Goal: Task Accomplishment & Management: Manage account settings

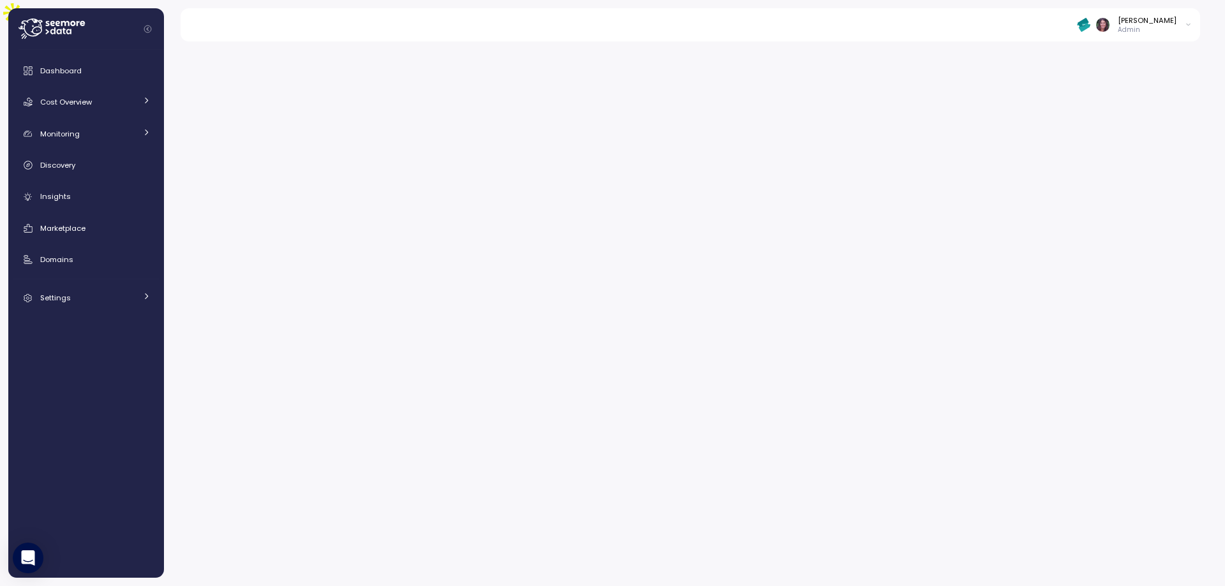
click at [1091, 29] on img at bounding box center [1083, 24] width 13 height 13
click at [1114, 113] on div "[PERSON_NAME]" at bounding box center [1130, 110] width 84 height 11
click at [1117, 93] on div "Arch Capital Group" at bounding box center [1130, 97] width 84 height 11
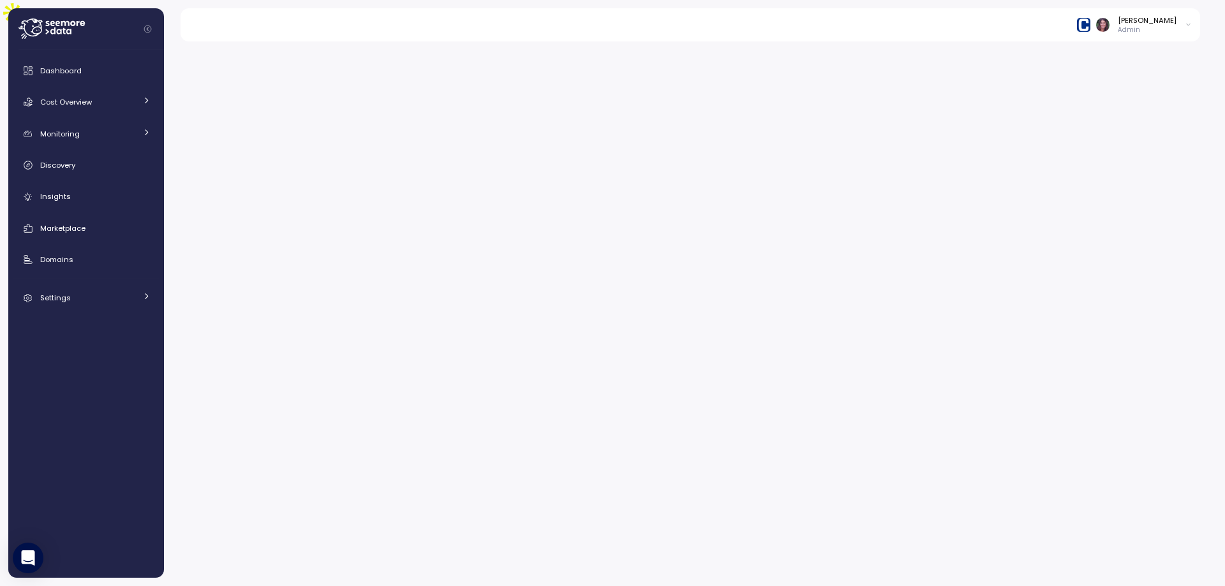
click at [1091, 21] on img at bounding box center [1083, 24] width 13 height 13
click at [1113, 107] on div "[PERSON_NAME]" at bounding box center [1130, 110] width 84 height 11
click at [88, 66] on div "Dashboard" at bounding box center [95, 70] width 110 height 13
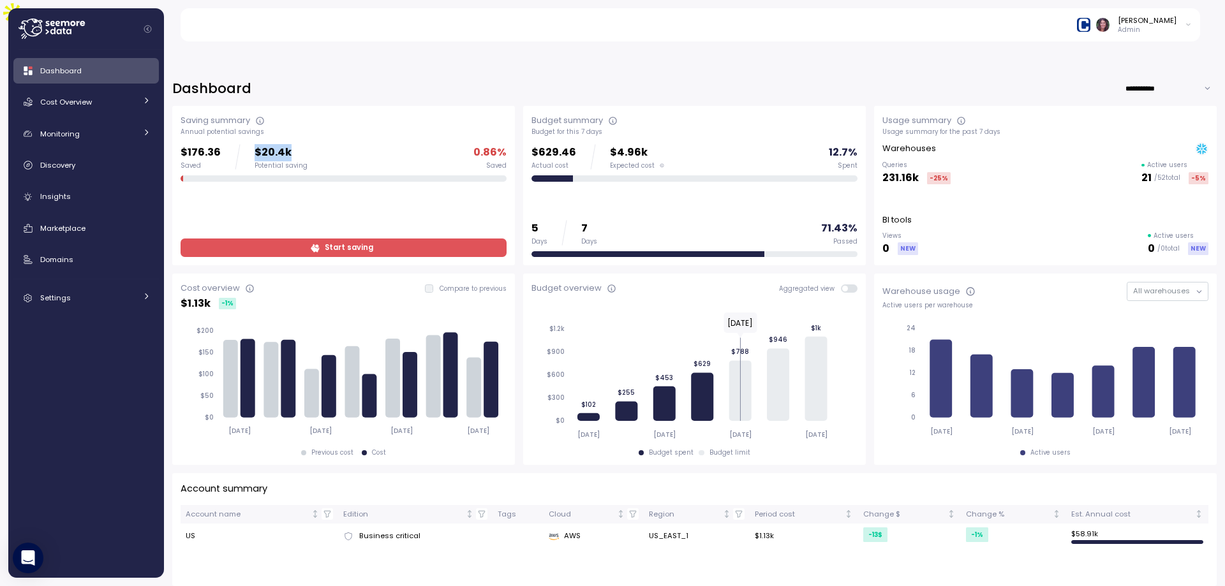
drag, startPoint x: 343, startPoint y: 117, endPoint x: 249, endPoint y: 119, distance: 94.5
click at [249, 144] on div "$176.36 Saved $20.4k Potential saving 0.86 % Saved" at bounding box center [344, 157] width 326 height 26
click at [82, 107] on span "Cost Overview" at bounding box center [66, 102] width 52 height 10
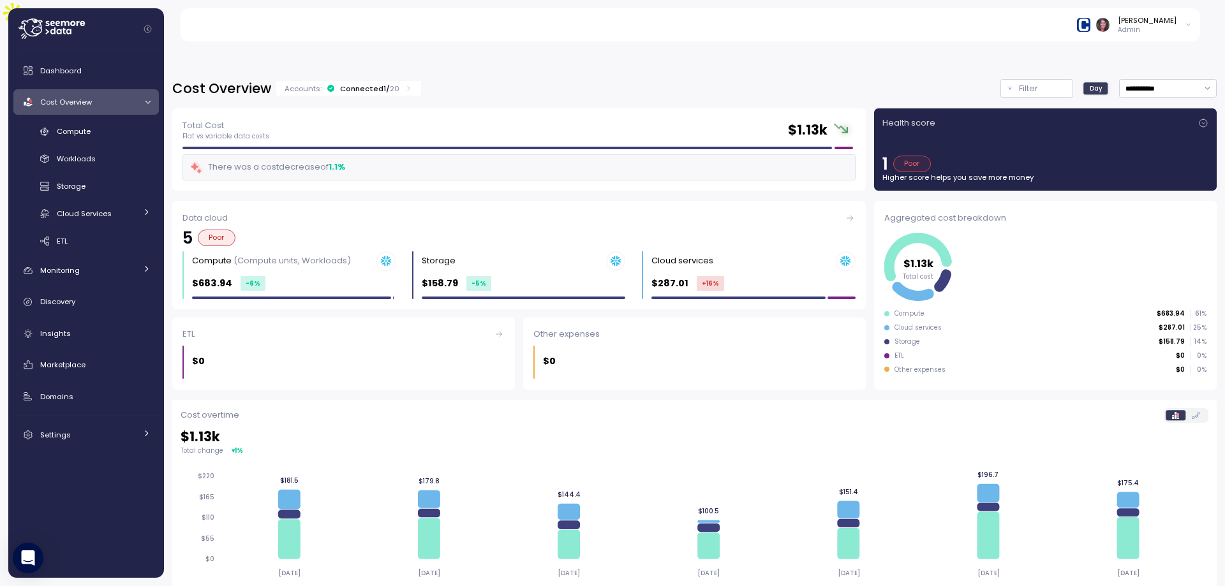
click at [380, 84] on div "Connected 1 / 20" at bounding box center [369, 89] width 59 height 10
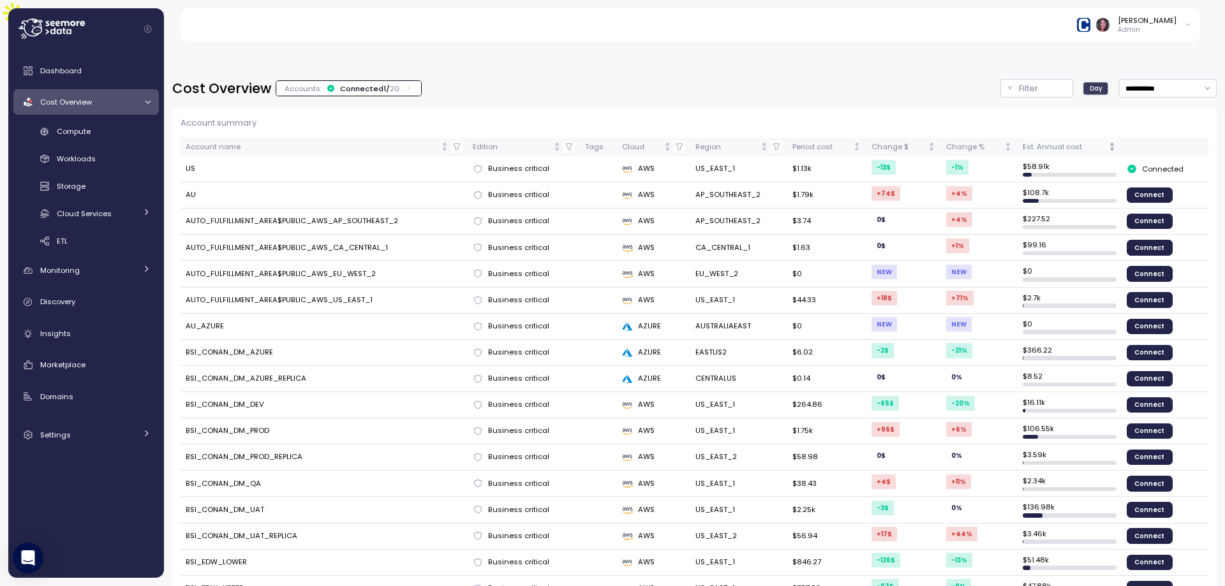
click at [1073, 142] on div "Est. Annual cost" at bounding box center [1064, 147] width 82 height 11
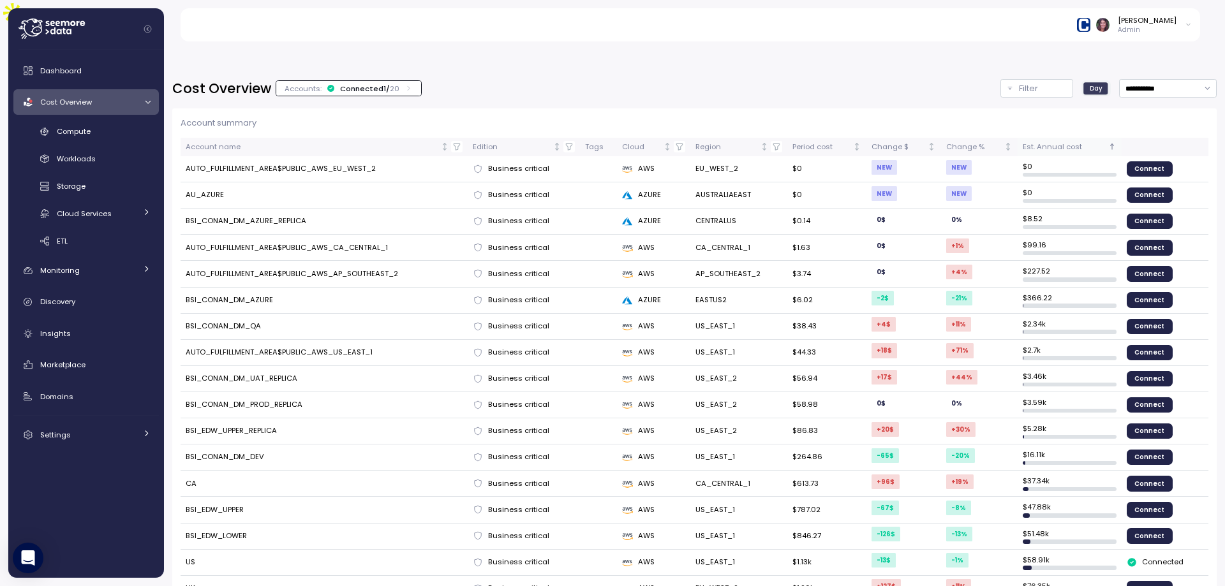
click at [1073, 142] on div "Est. Annual cost" at bounding box center [1064, 147] width 82 height 11
